Goal: Task Accomplishment & Management: Use online tool/utility

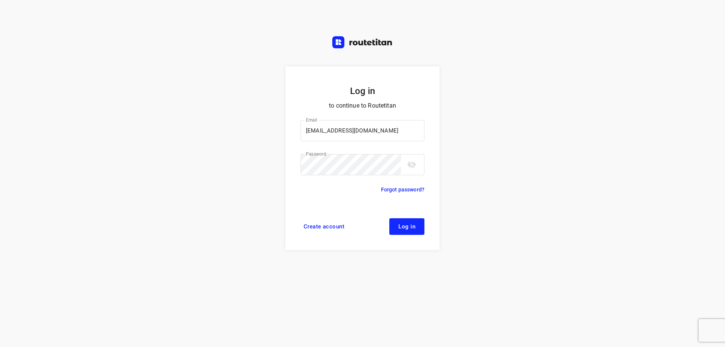
click at [410, 224] on span "Log in" at bounding box center [406, 227] width 17 height 6
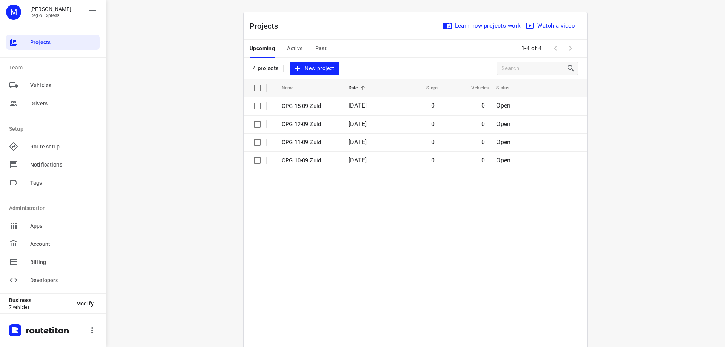
click at [291, 51] on span "Active" at bounding box center [295, 48] width 16 height 9
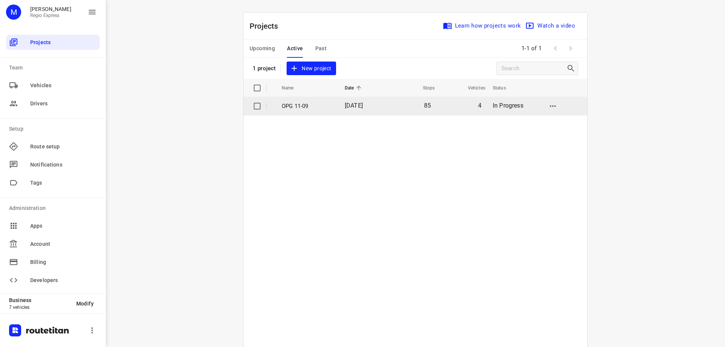
click at [311, 104] on p "OPG 11-09" at bounding box center [308, 106] width 52 height 9
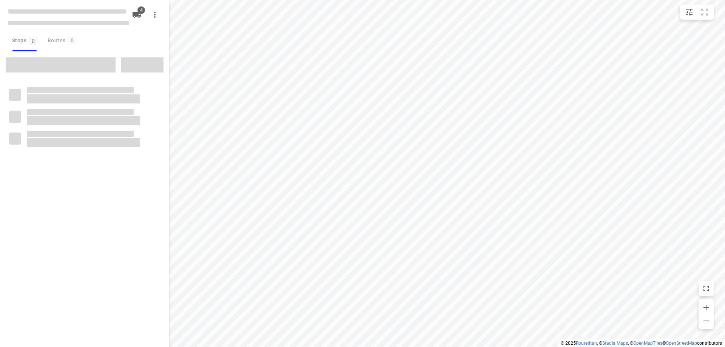
type input "distance"
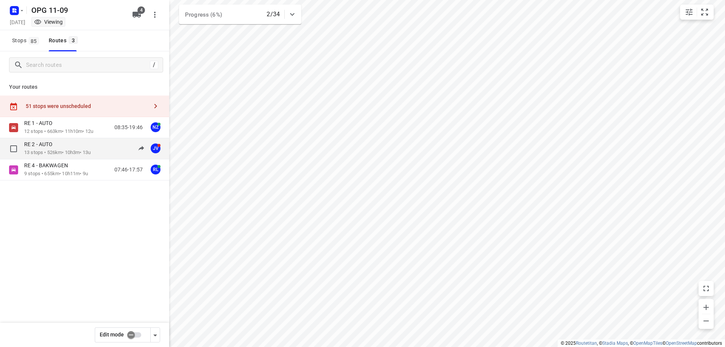
click at [96, 147] on div "RE 2 - AUTO 13 stops • 526km • 10h3m • 13u 08:16-18:00 JV" at bounding box center [96, 148] width 145 height 15
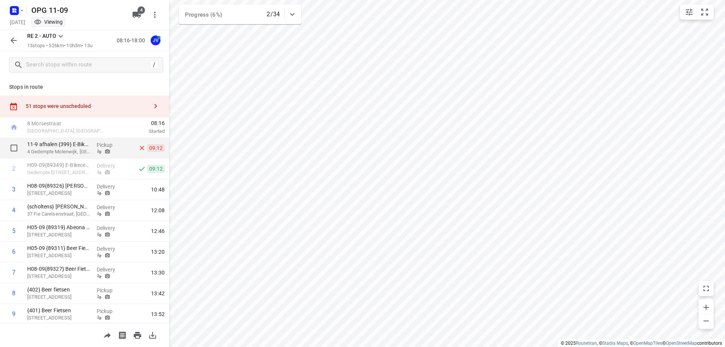
click at [75, 142] on p "11-9 afhalen {399} E-Bikecenter Heerenveen B.V." at bounding box center [58, 145] width 63 height 8
